Goal: Task Accomplishment & Management: Manage account settings

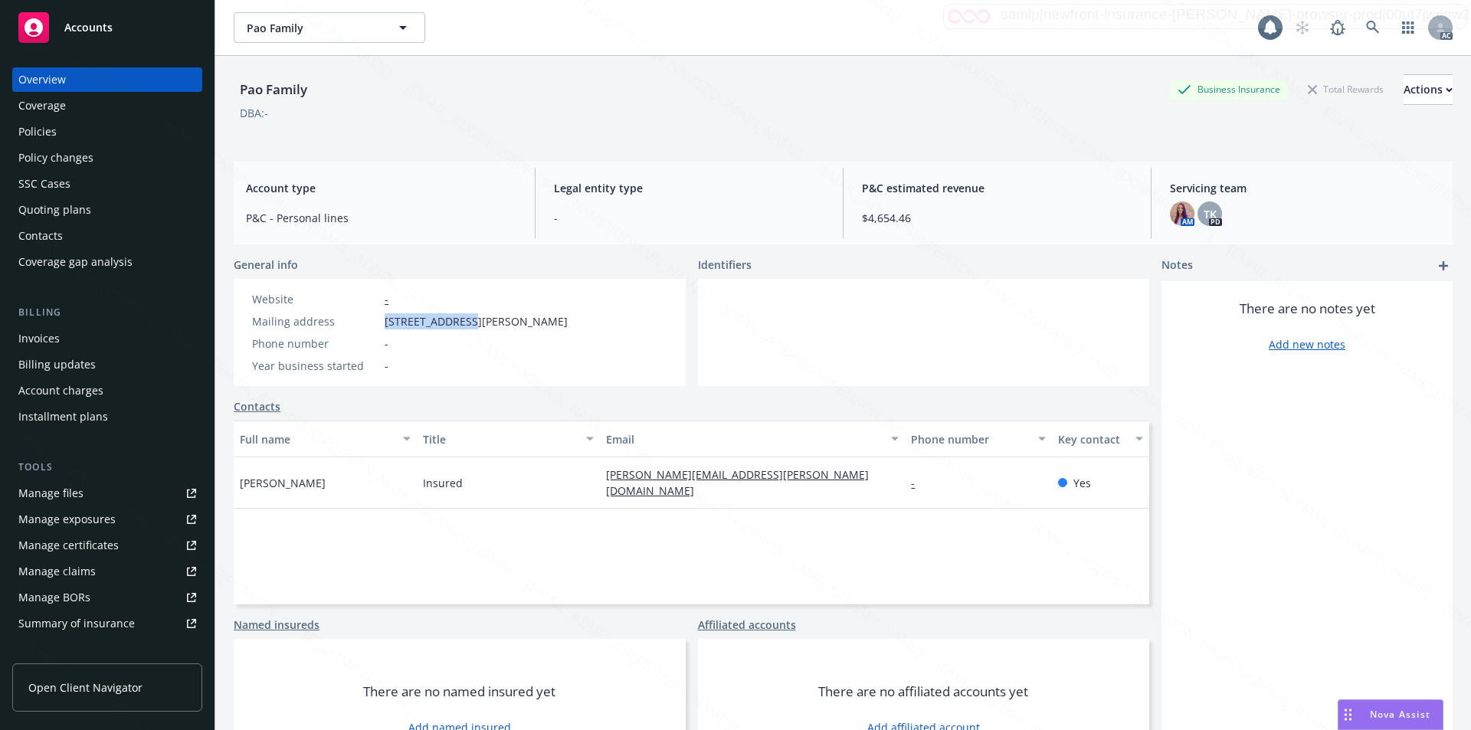
drag, startPoint x: 382, startPoint y: 322, endPoint x: 462, endPoint y: 320, distance: 79.7
click at [462, 320] on div "Mailing address [STREET_ADDRESS][PERSON_NAME]" at bounding box center [410, 321] width 328 height 16
copy span "[STREET_ADDRESS][PERSON_NAME]"
click at [1365, 34] on link at bounding box center [1372, 27] width 31 height 31
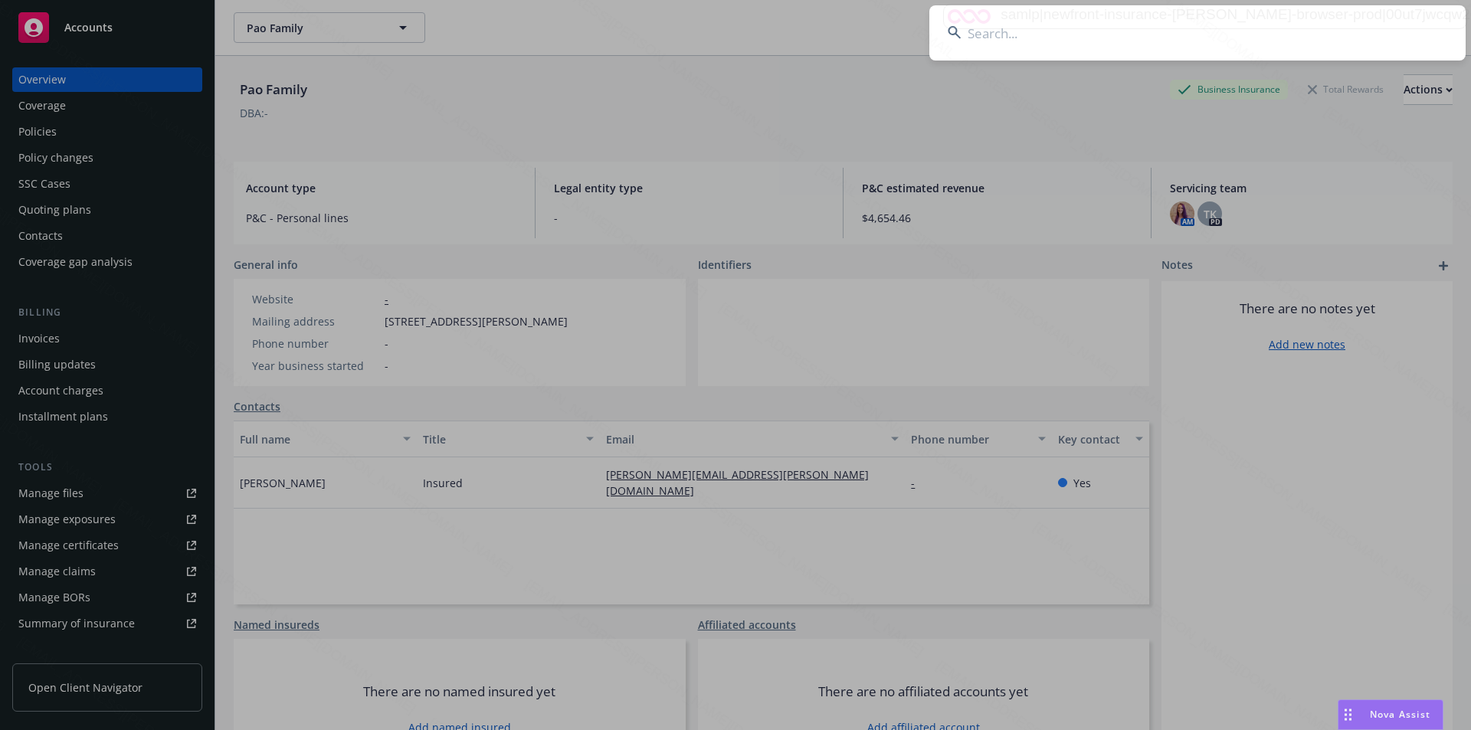
click at [986, 22] on input at bounding box center [1197, 32] width 536 height 55
click at [983, 33] on input at bounding box center [1197, 32] width 536 height 55
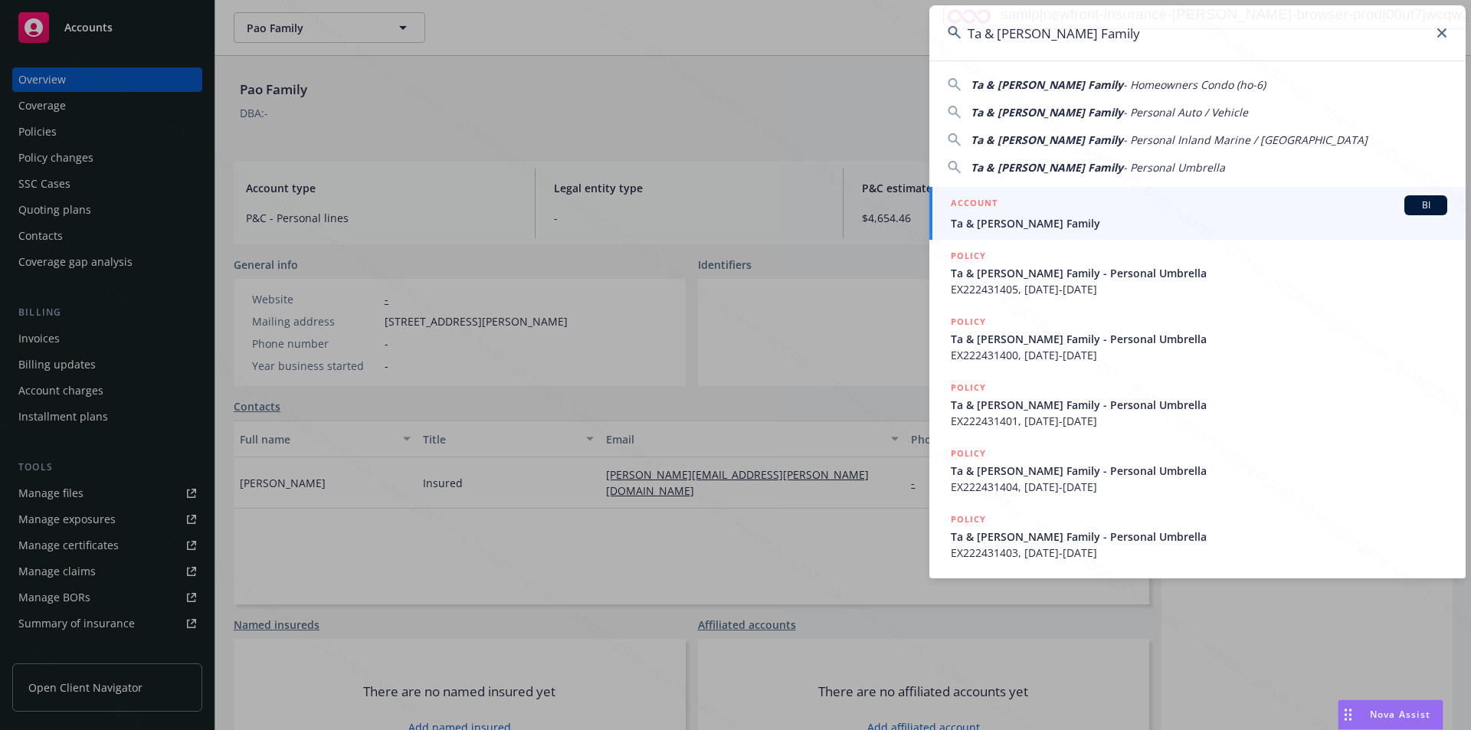
type input "Ta & [PERSON_NAME] Family"
click at [1033, 224] on span "Ta & [PERSON_NAME] Family" at bounding box center [1199, 223] width 496 height 16
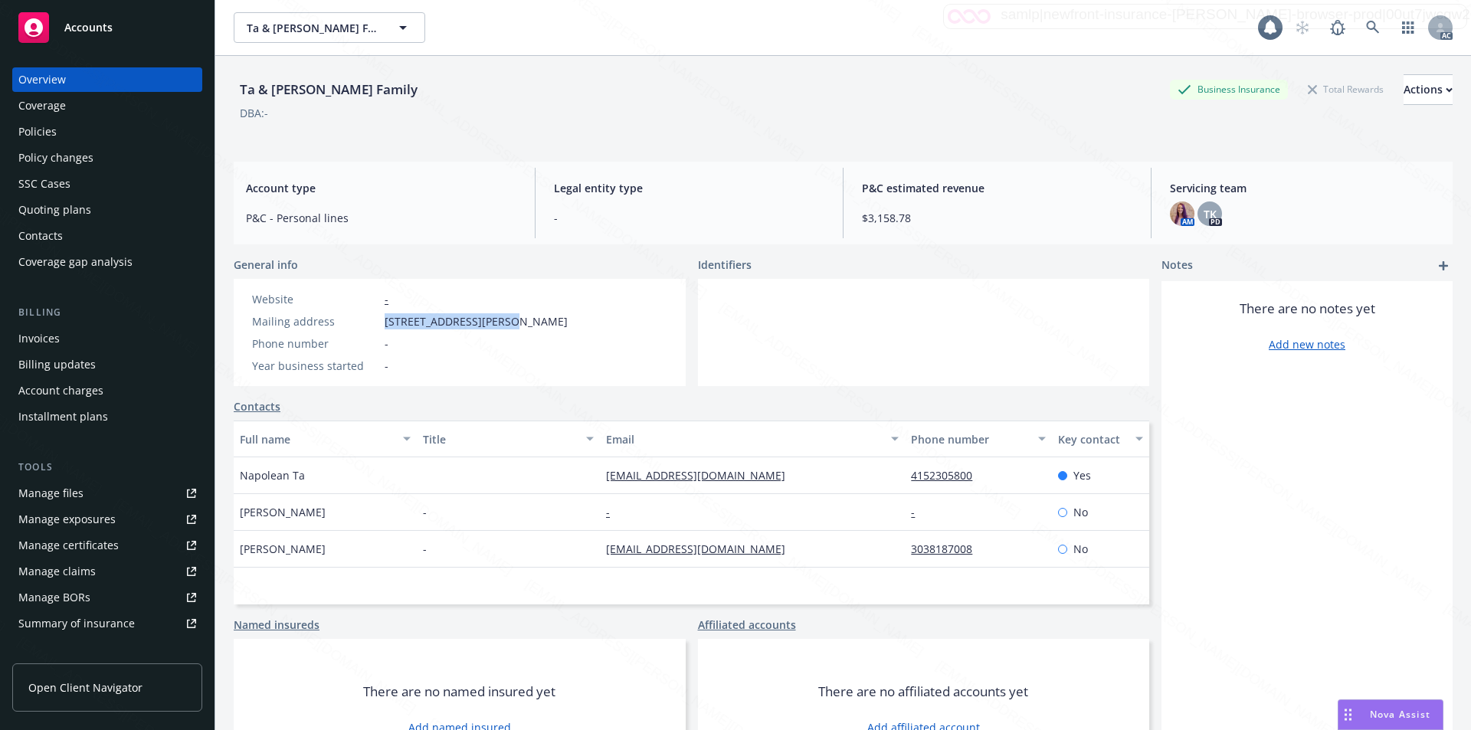
drag, startPoint x: 382, startPoint y: 322, endPoint x: 499, endPoint y: 319, distance: 116.5
click at [499, 319] on div "Mailing address [STREET_ADDRESS][PERSON_NAME]" at bounding box center [410, 321] width 328 height 16
copy span "1 Letterman Dr [PERSON_NAME]"
click at [39, 132] on div "Policies" at bounding box center [37, 131] width 38 height 25
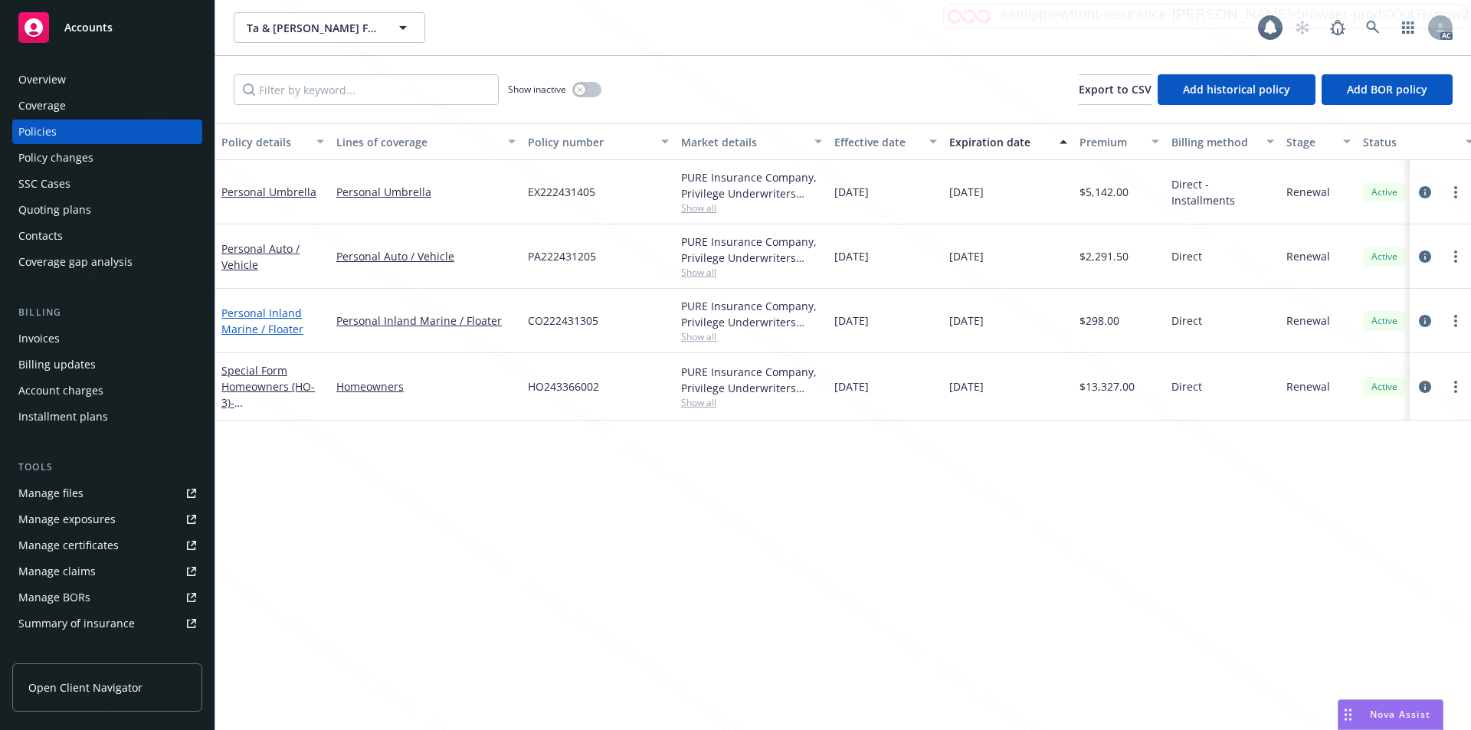
click at [260, 313] on link "Personal Inland Marine / Floater" at bounding box center [262, 321] width 82 height 31
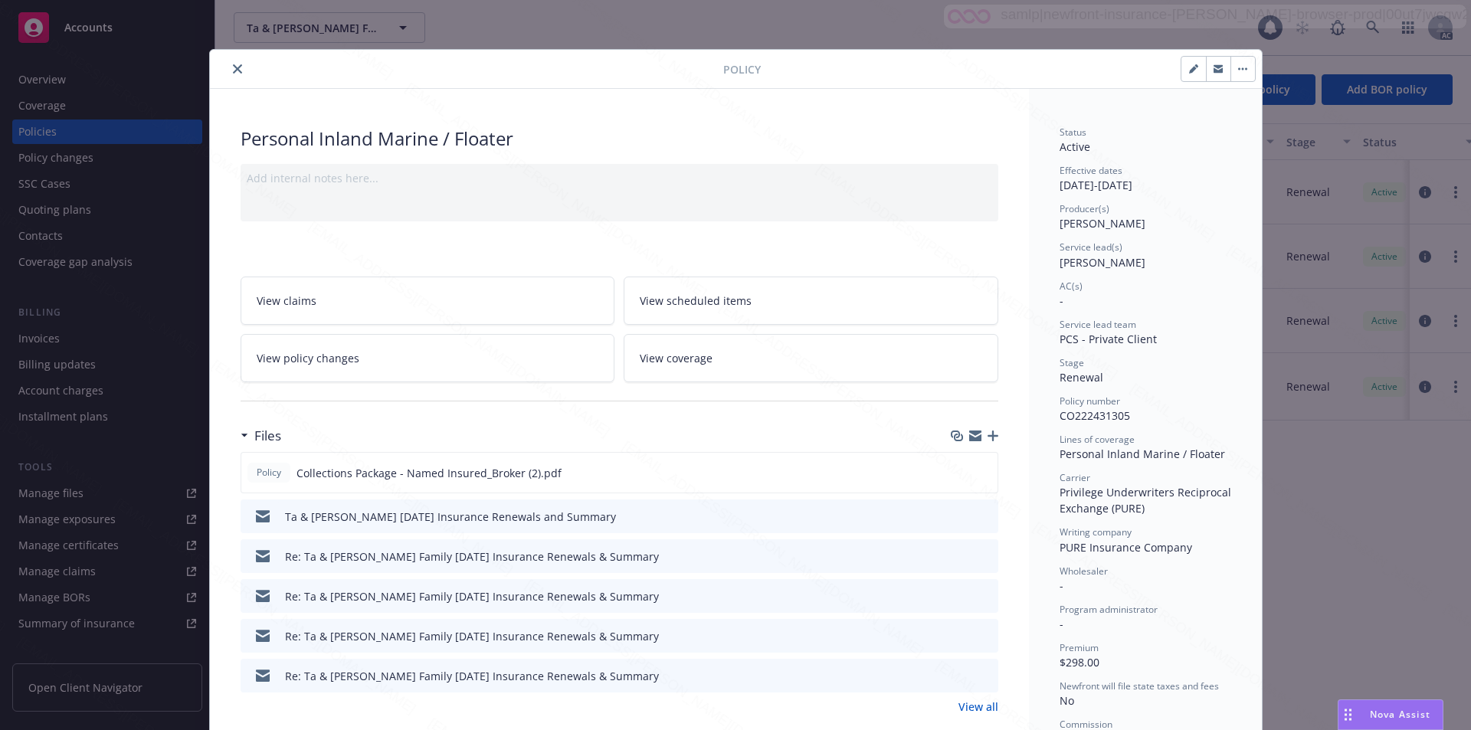
drag, startPoint x: 798, startPoint y: 64, endPoint x: 800, endPoint y: 32, distance: 32.3
click at [800, 32] on div "Policy Personal Inland Marine / Floater Add internal notes here... View claims …" at bounding box center [735, 365] width 1471 height 730
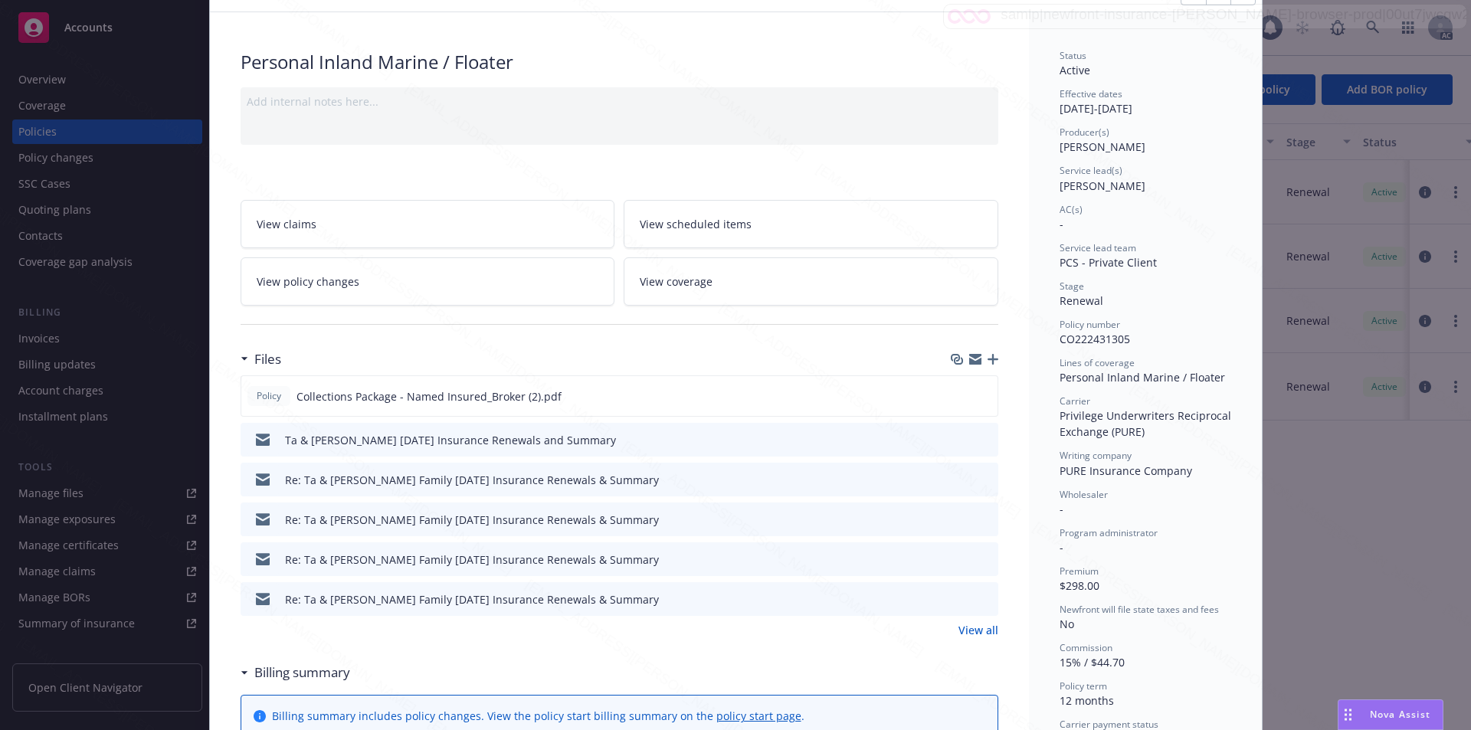
click at [388, 280] on link "View policy changes" at bounding box center [428, 281] width 375 height 48
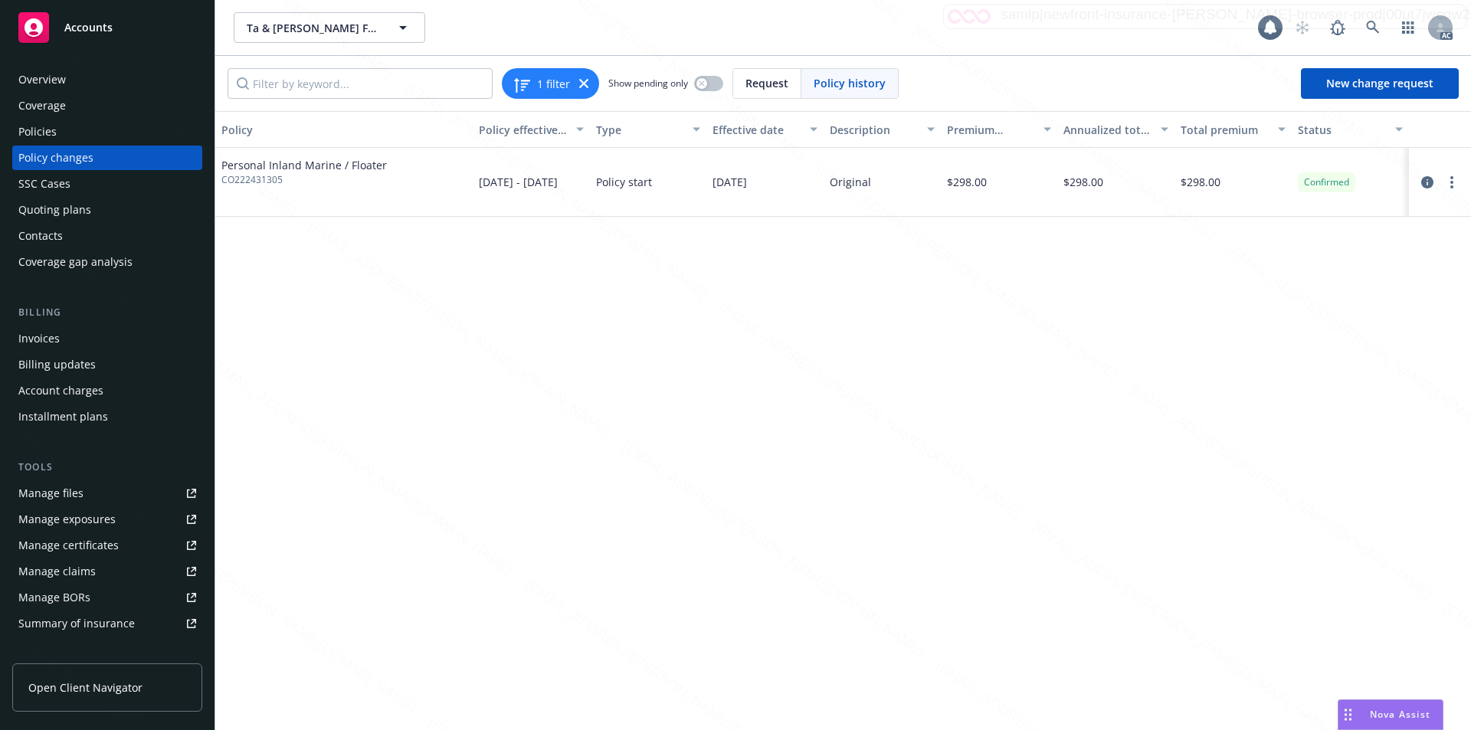
click at [42, 128] on div "Policies" at bounding box center [37, 131] width 38 height 25
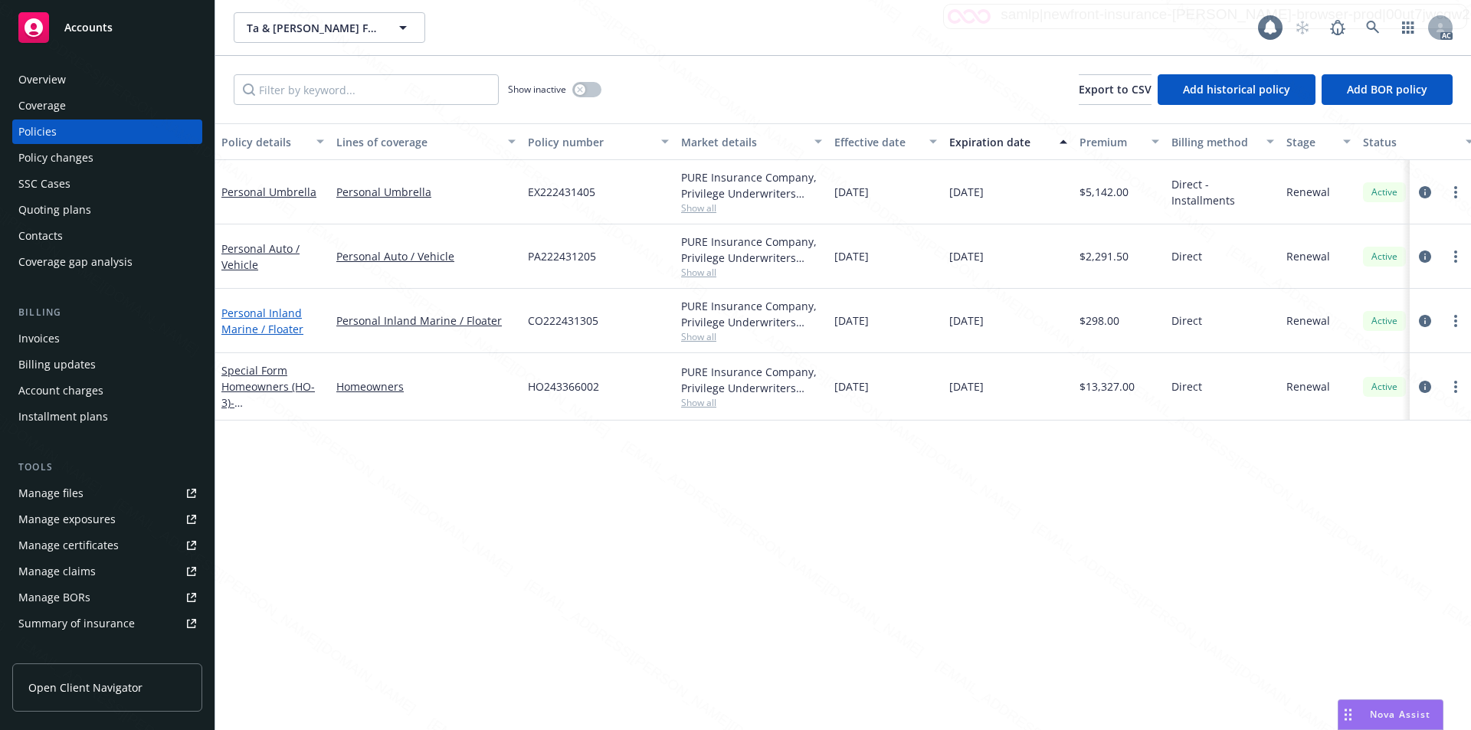
click at [264, 322] on link "Personal Inland Marine / Floater" at bounding box center [262, 321] width 82 height 31
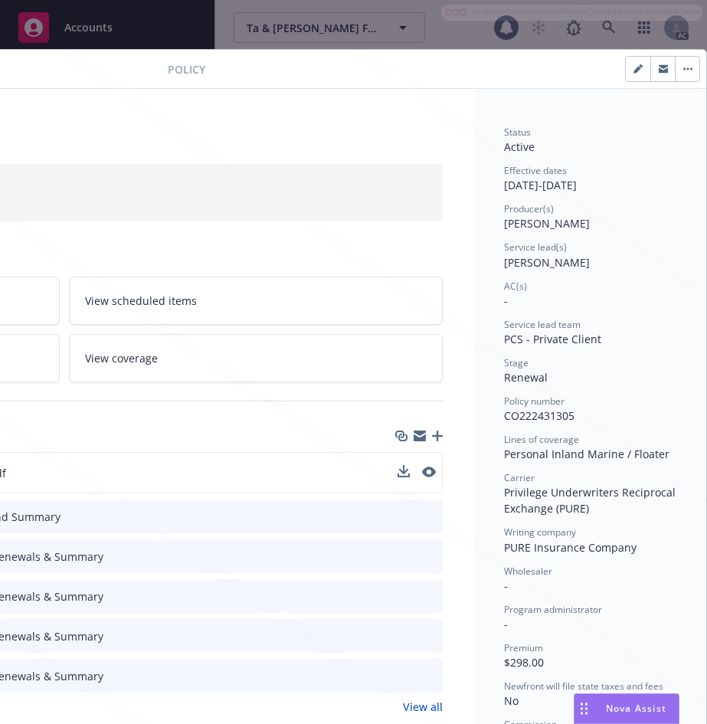
scroll to position [77, 358]
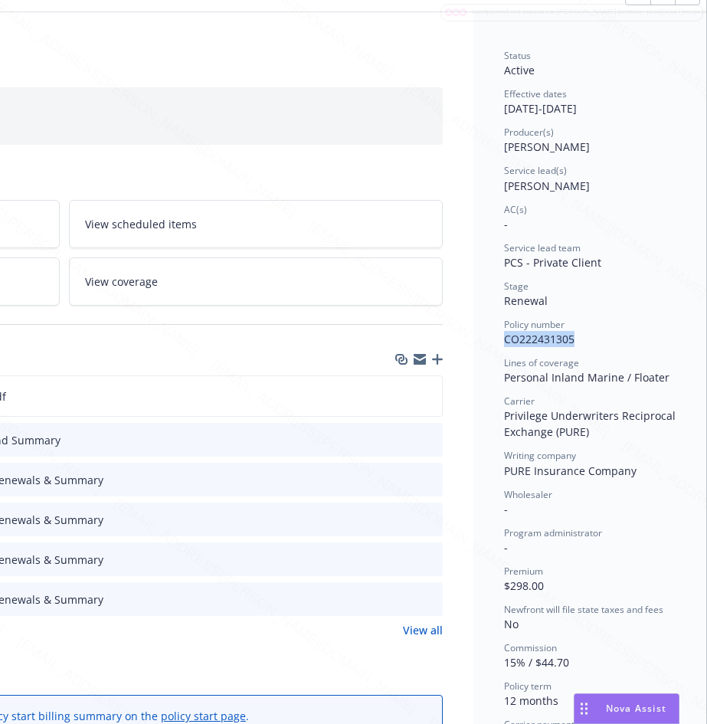
drag, startPoint x: 490, startPoint y: 336, endPoint x: 571, endPoint y: 343, distance: 81.5
copy span "CO222431305"
drag, startPoint x: 548, startPoint y: 103, endPoint x: 490, endPoint y: 106, distance: 58.3
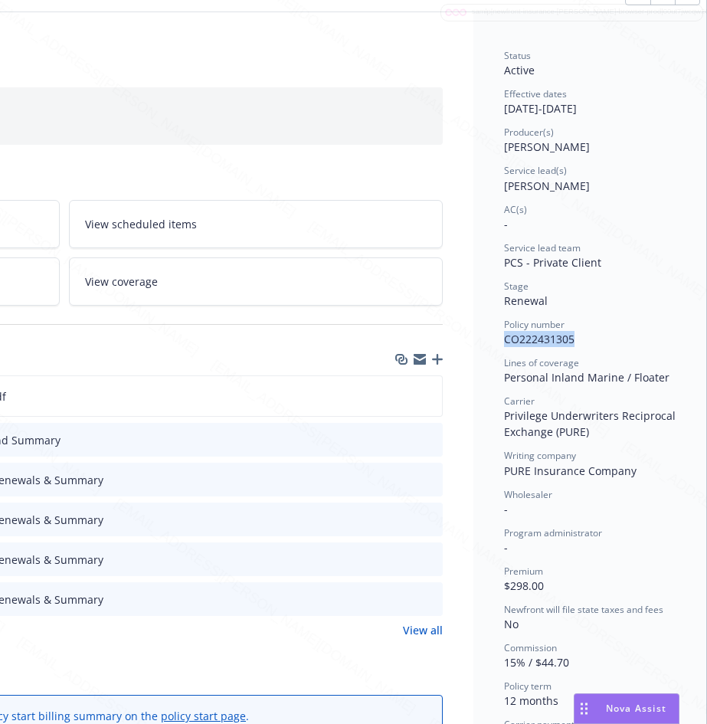
copy div "[DATE]"
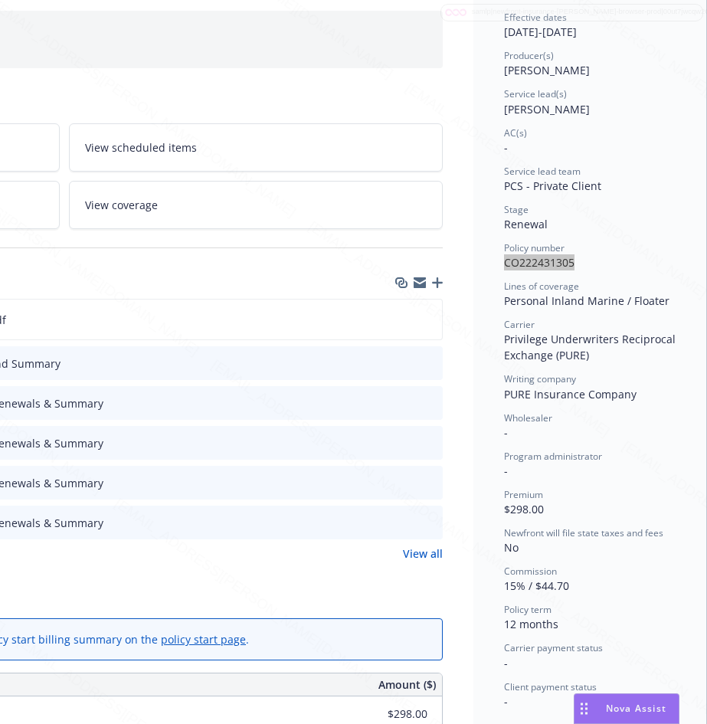
scroll to position [230, 358]
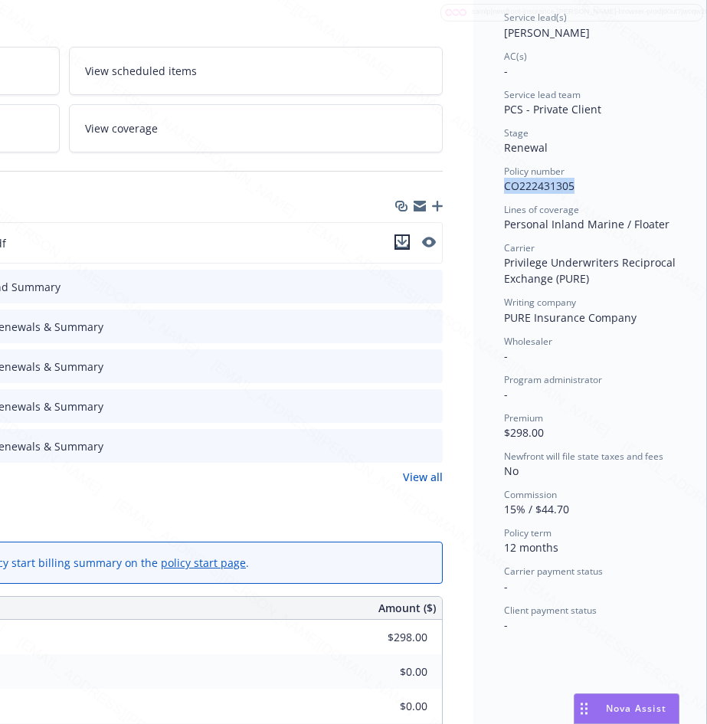
click at [394, 234] on button "download file" at bounding box center [401, 241] width 15 height 15
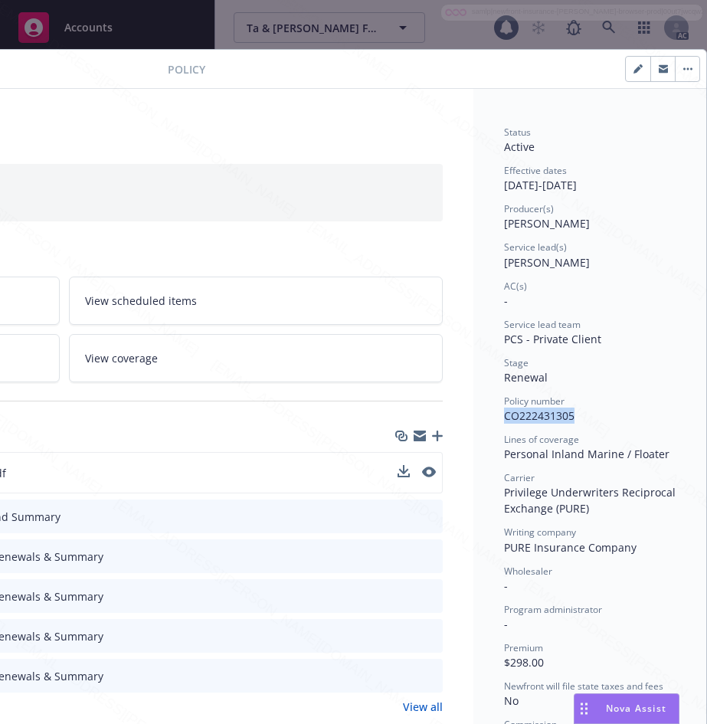
click at [675, 71] on button "button" at bounding box center [687, 69] width 25 height 25
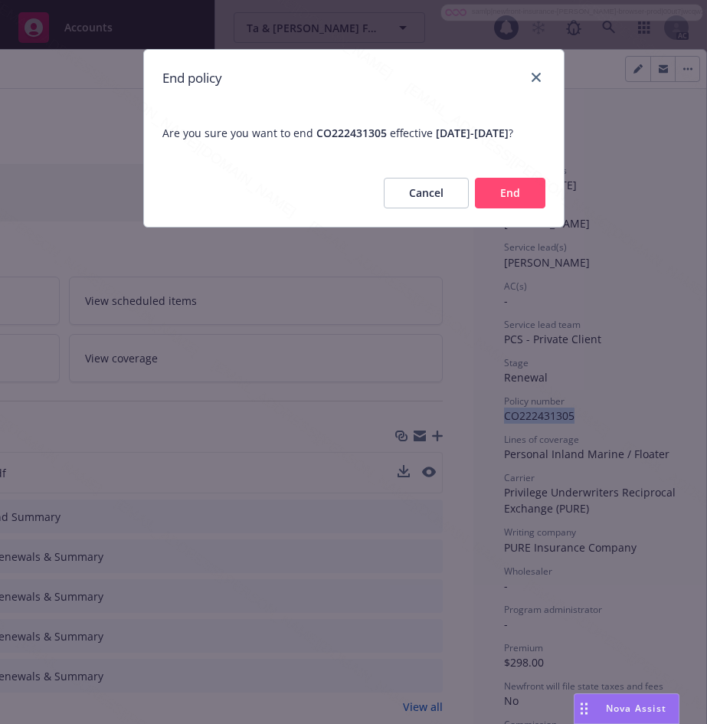
click at [499, 205] on button "End" at bounding box center [510, 193] width 70 height 31
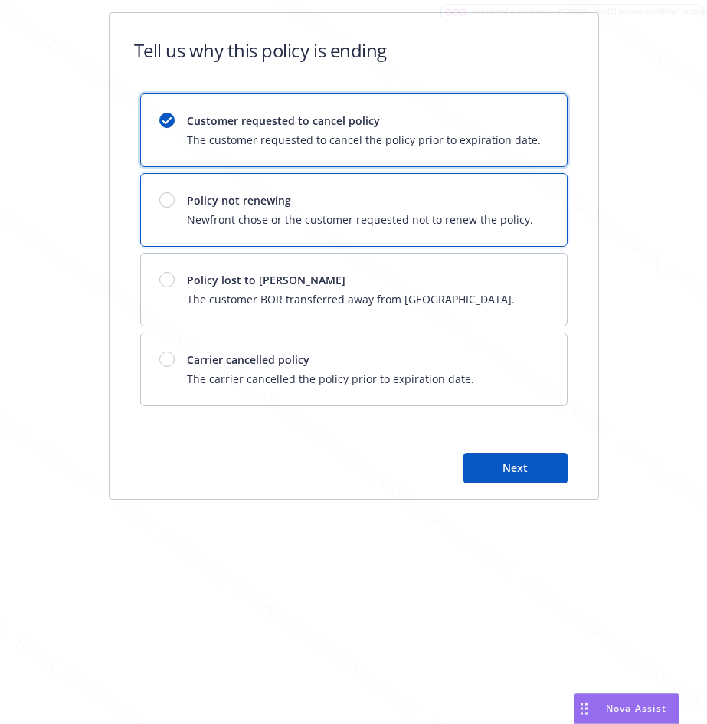
click at [169, 201] on div at bounding box center [166, 199] width 15 height 15
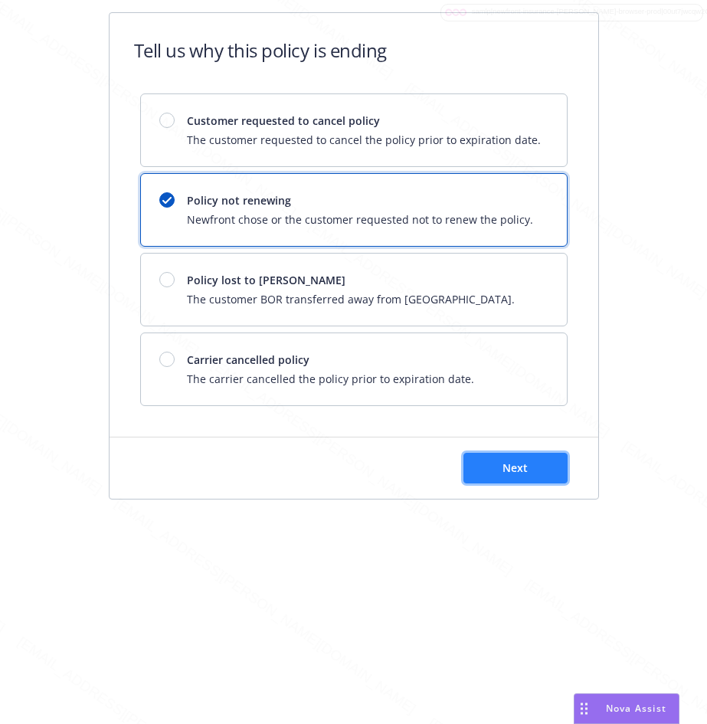
click at [494, 473] on button "Next" at bounding box center [515, 468] width 104 height 31
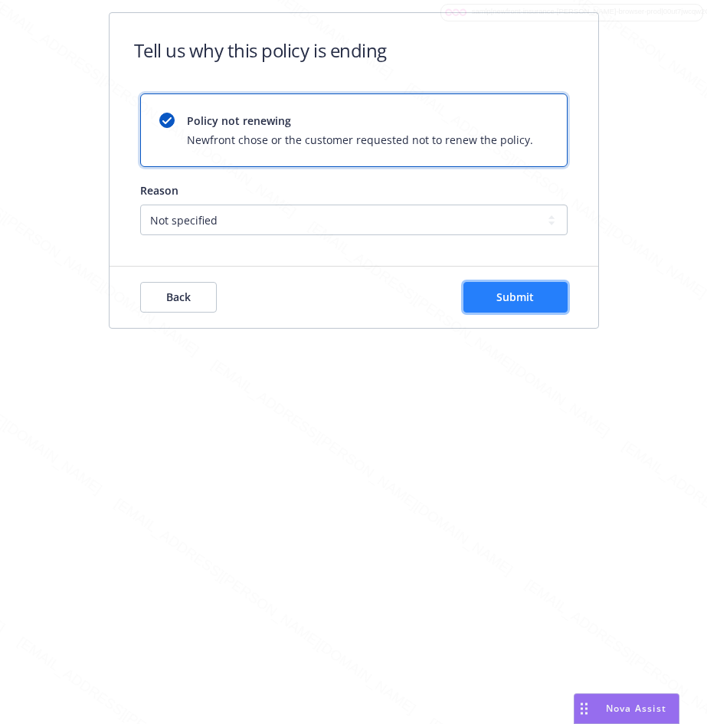
click at [518, 298] on span "Submit" at bounding box center [515, 297] width 38 height 15
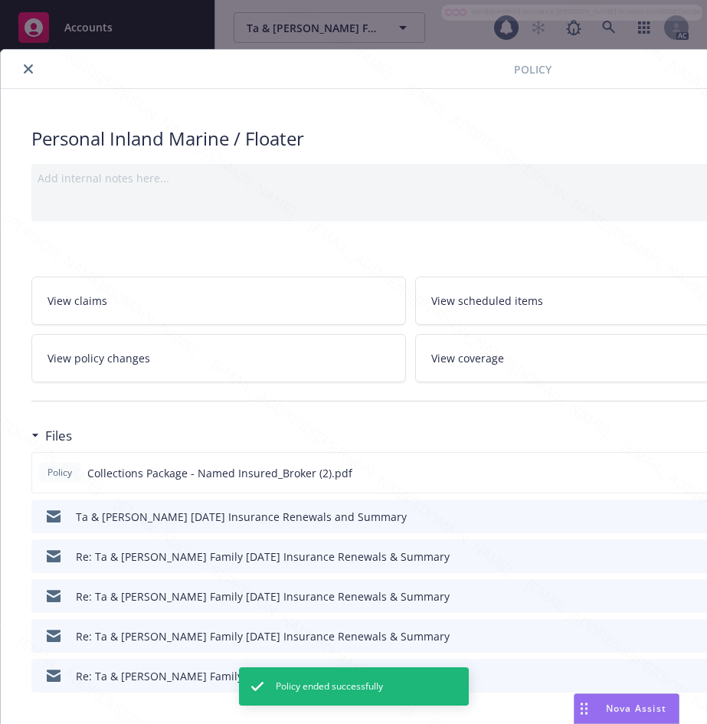
scroll to position [46, 0]
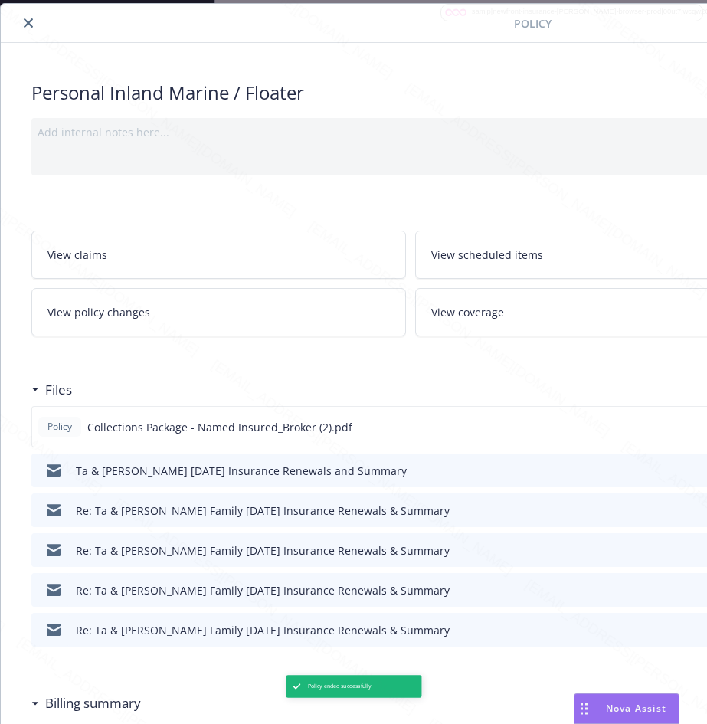
click at [27, 26] on icon "close" at bounding box center [28, 22] width 9 height 9
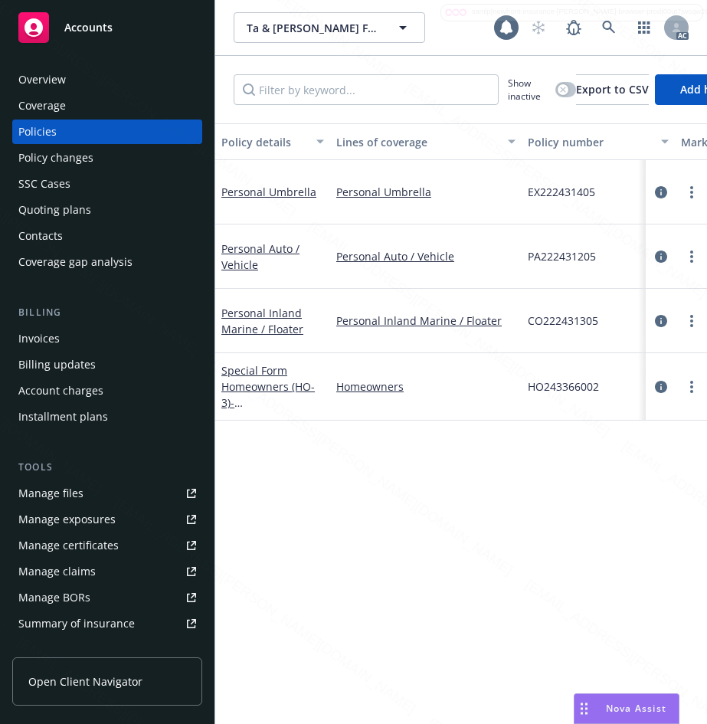
click at [321, 214] on div "Personal Umbrella" at bounding box center [272, 192] width 115 height 64
click at [270, 185] on link "Personal Umbrella" at bounding box center [268, 192] width 95 height 15
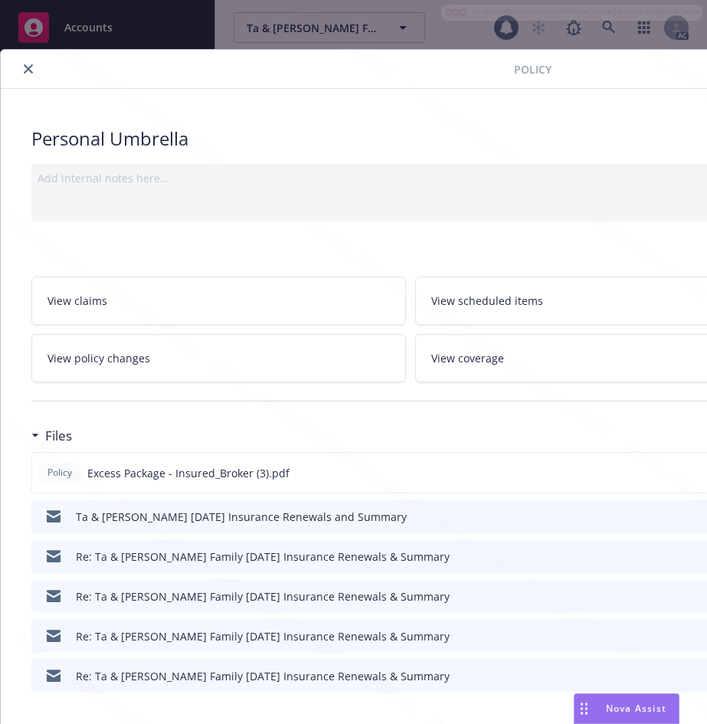
scroll to position [0, 70]
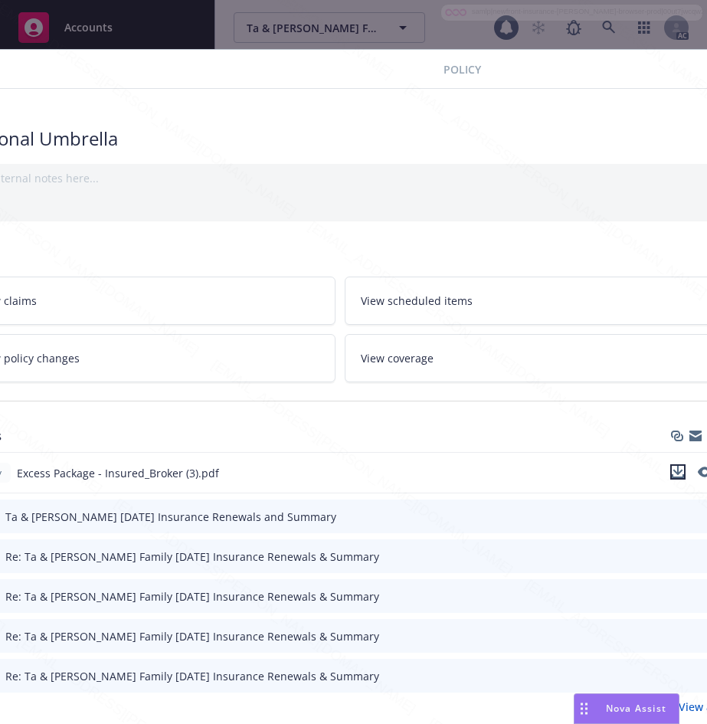
click at [677, 472] on icon "download file" at bounding box center [678, 472] width 12 height 12
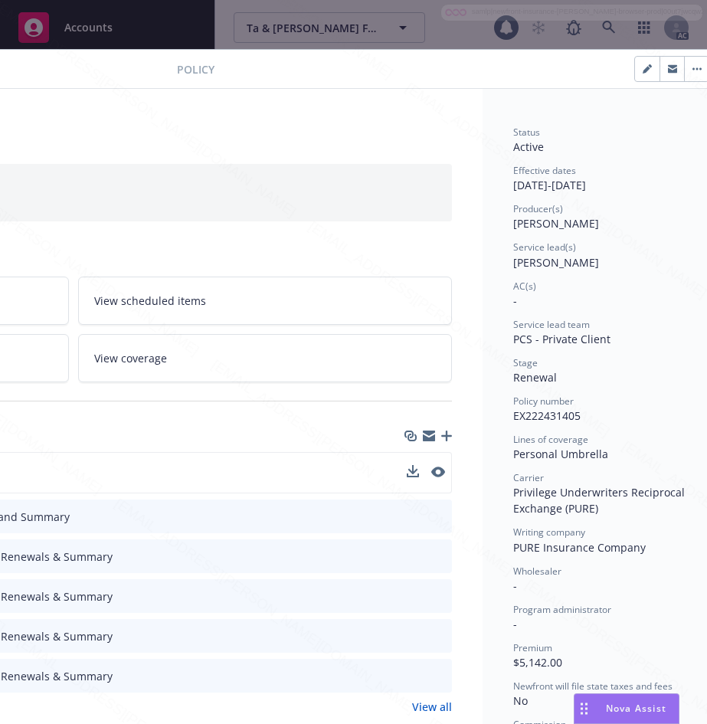
scroll to position [0, 358]
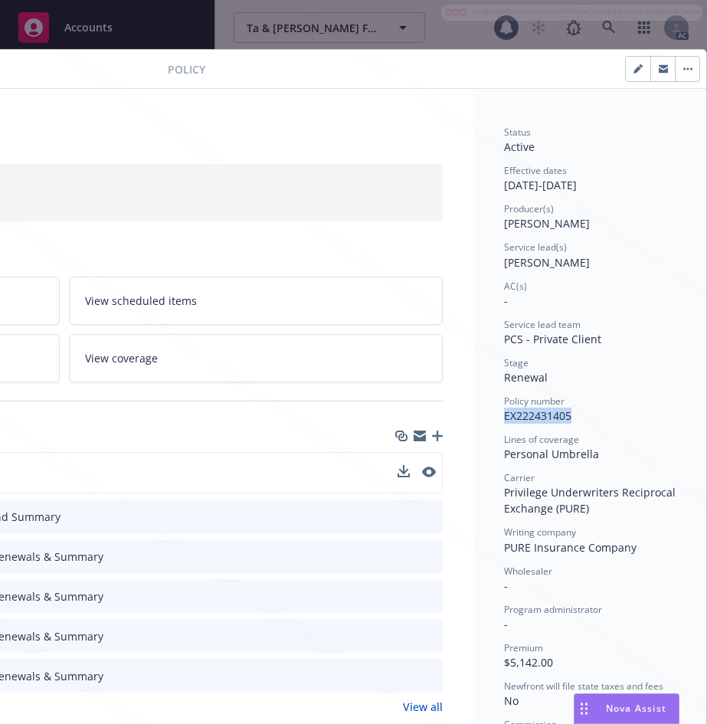
drag, startPoint x: 489, startPoint y: 414, endPoint x: 561, endPoint y: 414, distance: 71.2
copy span "EX222431405"
drag, startPoint x: 492, startPoint y: 183, endPoint x: 548, endPoint y: 182, distance: 56.7
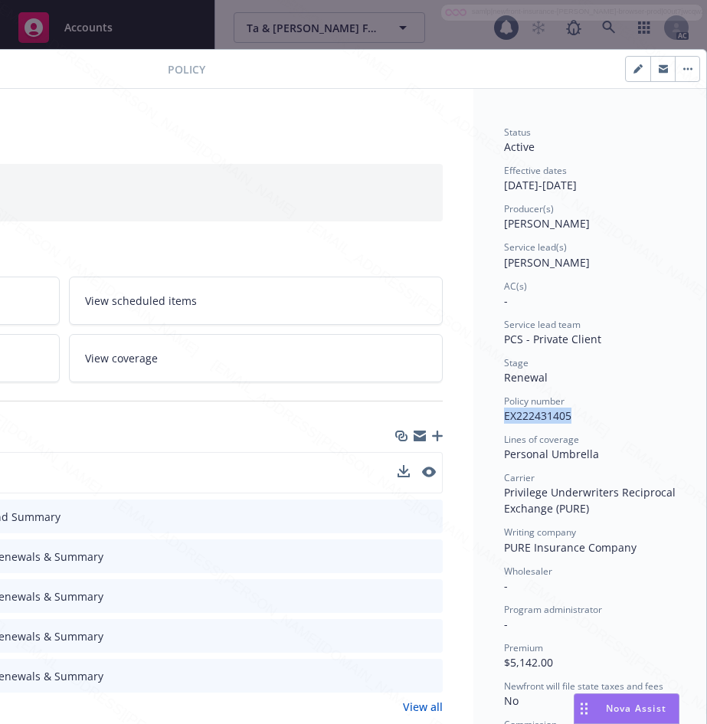
copy div "[DATE]"
click at [675, 73] on button "button" at bounding box center [687, 69] width 25 height 25
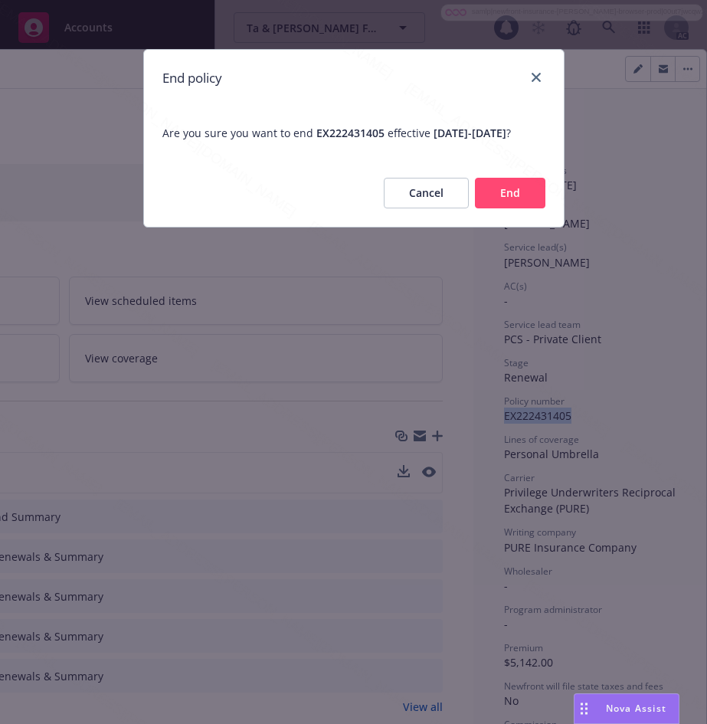
click at [496, 206] on button "End" at bounding box center [510, 193] width 70 height 31
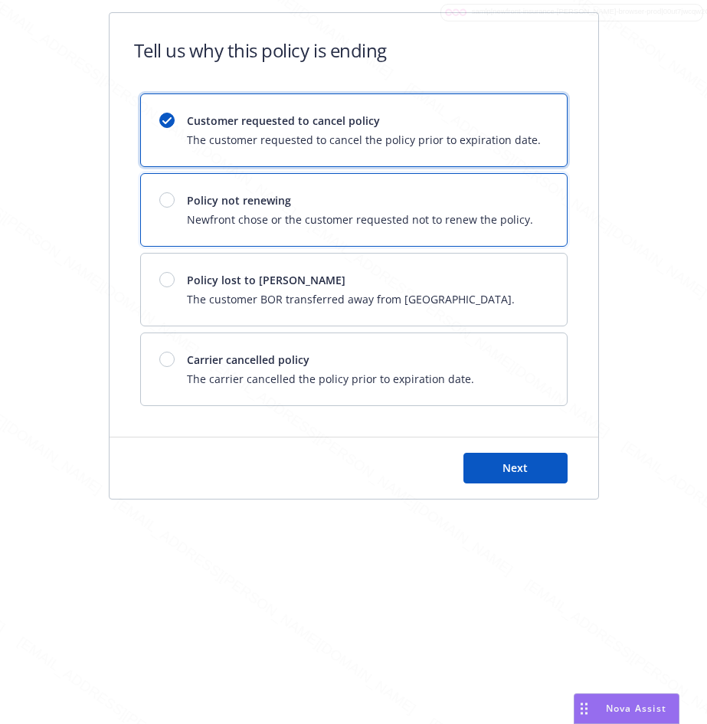
click at [164, 208] on div "Policy not renewing Newfront chose or the customer requested not to renew the p…" at bounding box center [346, 209] width 374 height 35
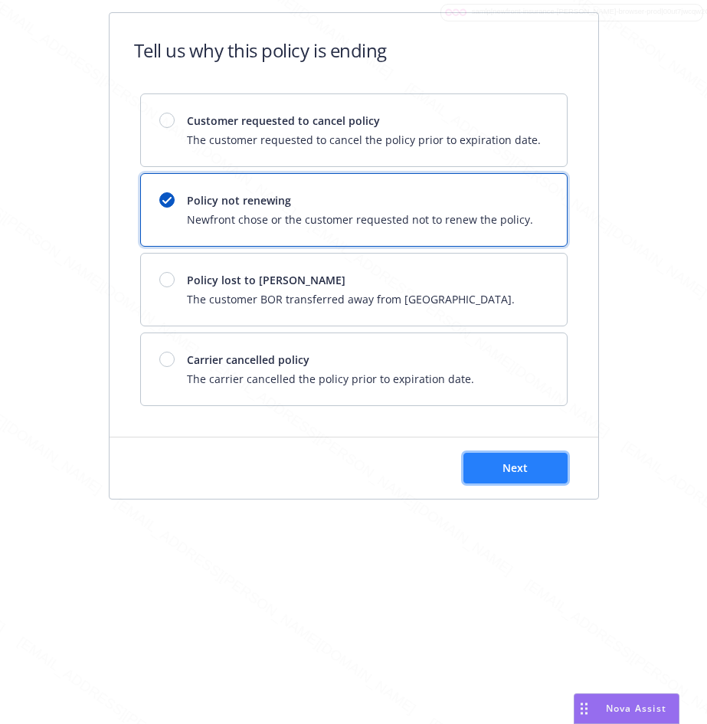
click at [475, 463] on button "Next" at bounding box center [515, 468] width 104 height 31
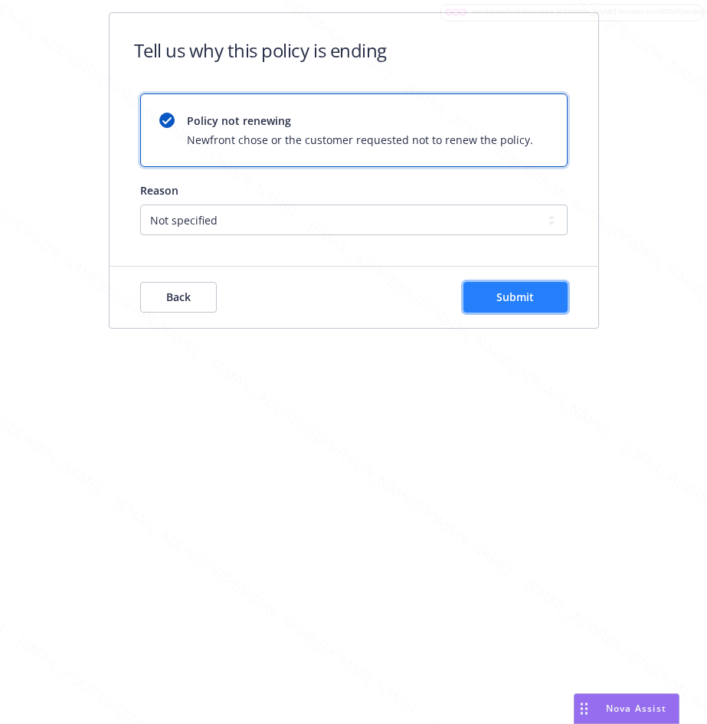
click at [511, 299] on span "Submit" at bounding box center [515, 297] width 38 height 15
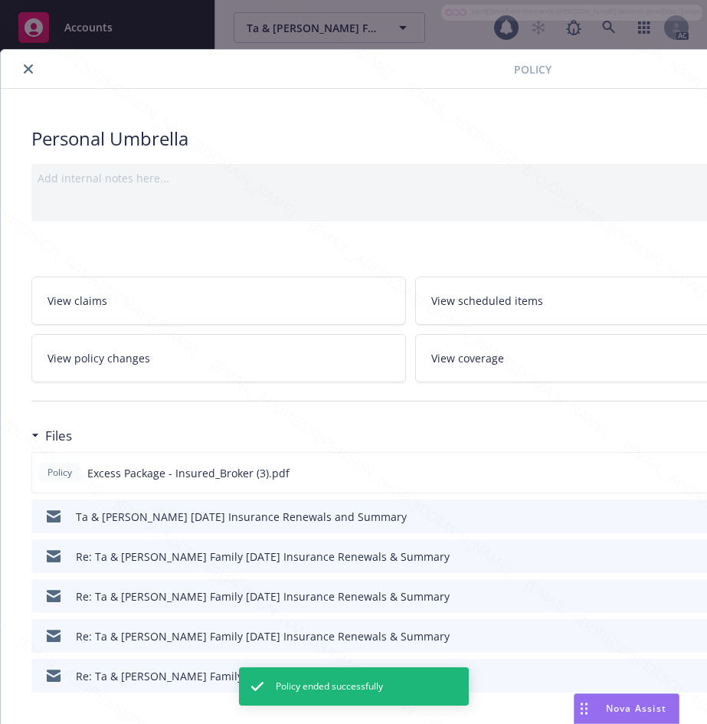
scroll to position [46, 0]
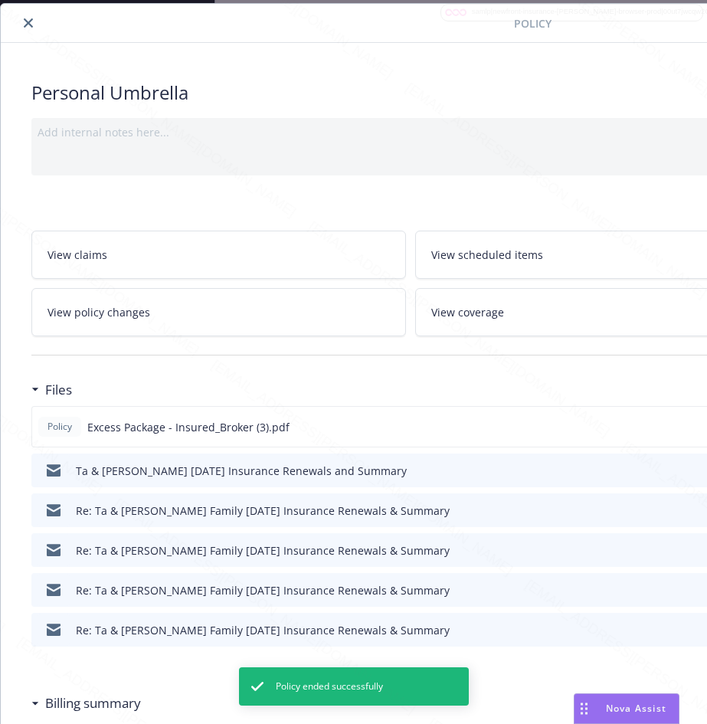
click at [28, 22] on icon "close" at bounding box center [28, 22] width 9 height 9
